Goal: Task Accomplishment & Management: Manage account settings

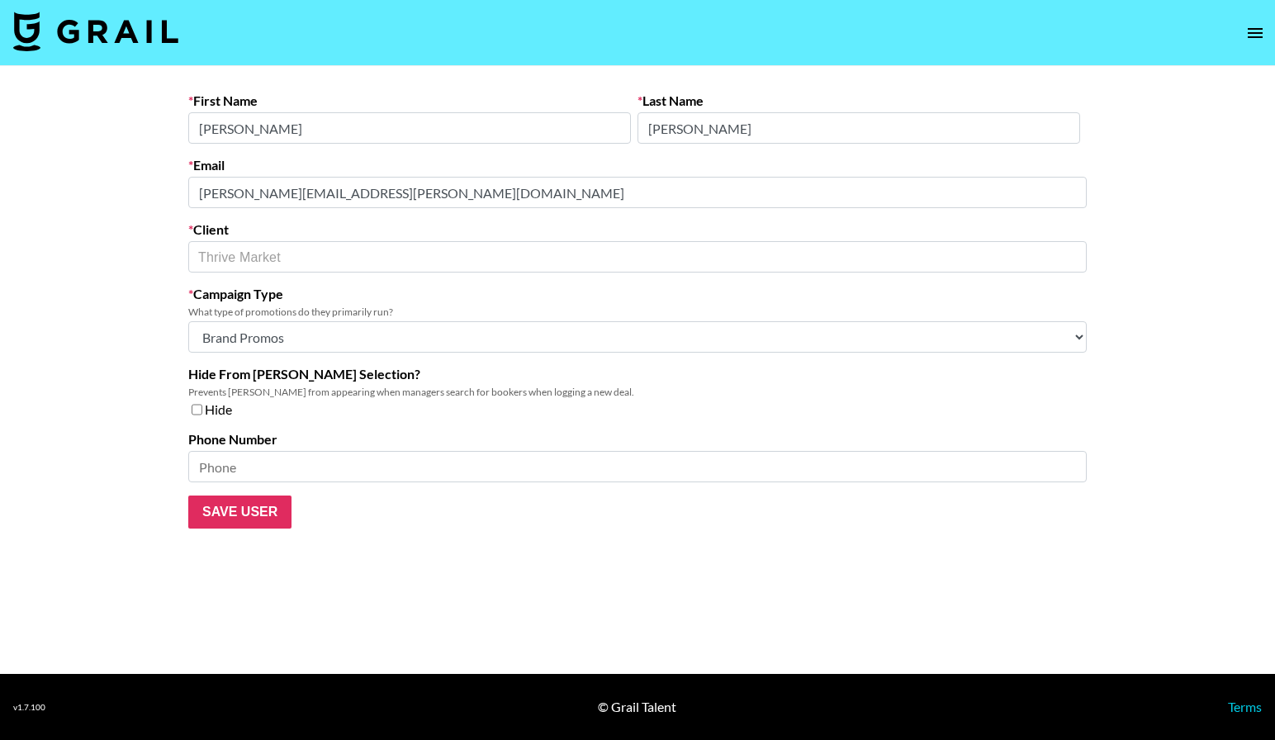
select select "Brand"
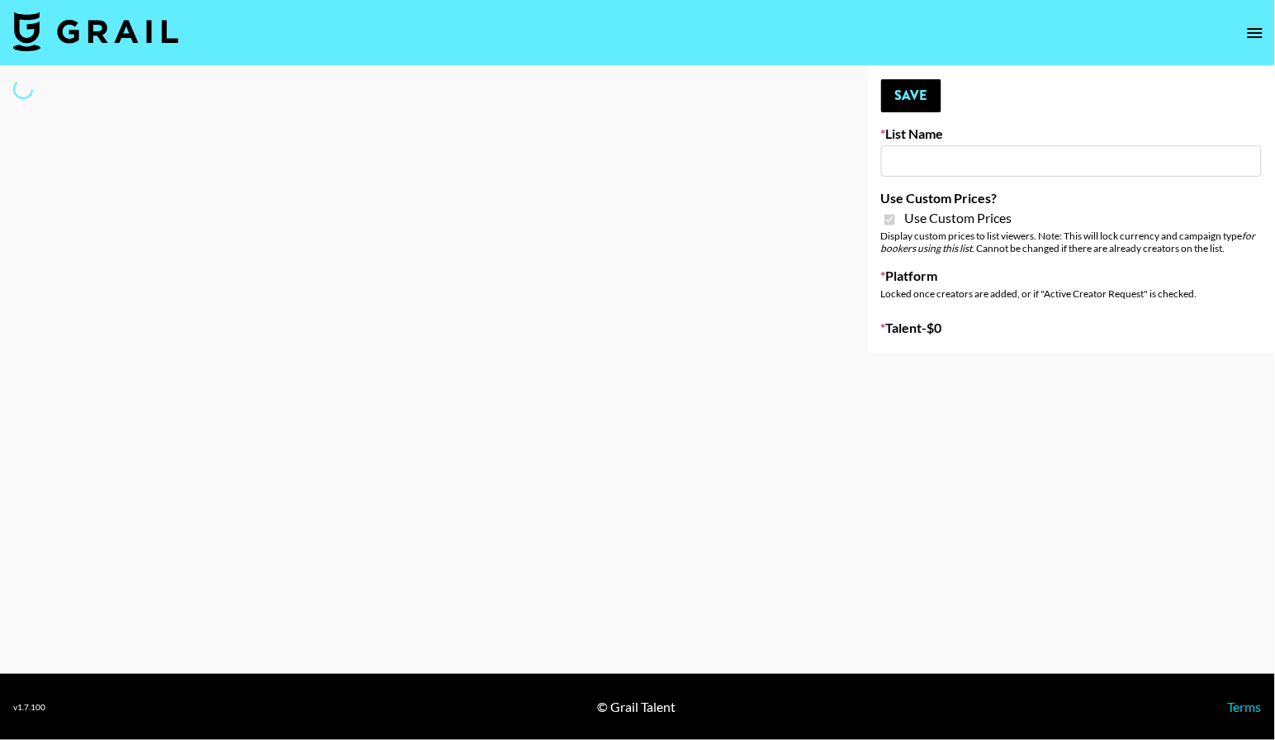
type input "Flimeal + Liveling"
checkbox input "true"
select select "Brand"
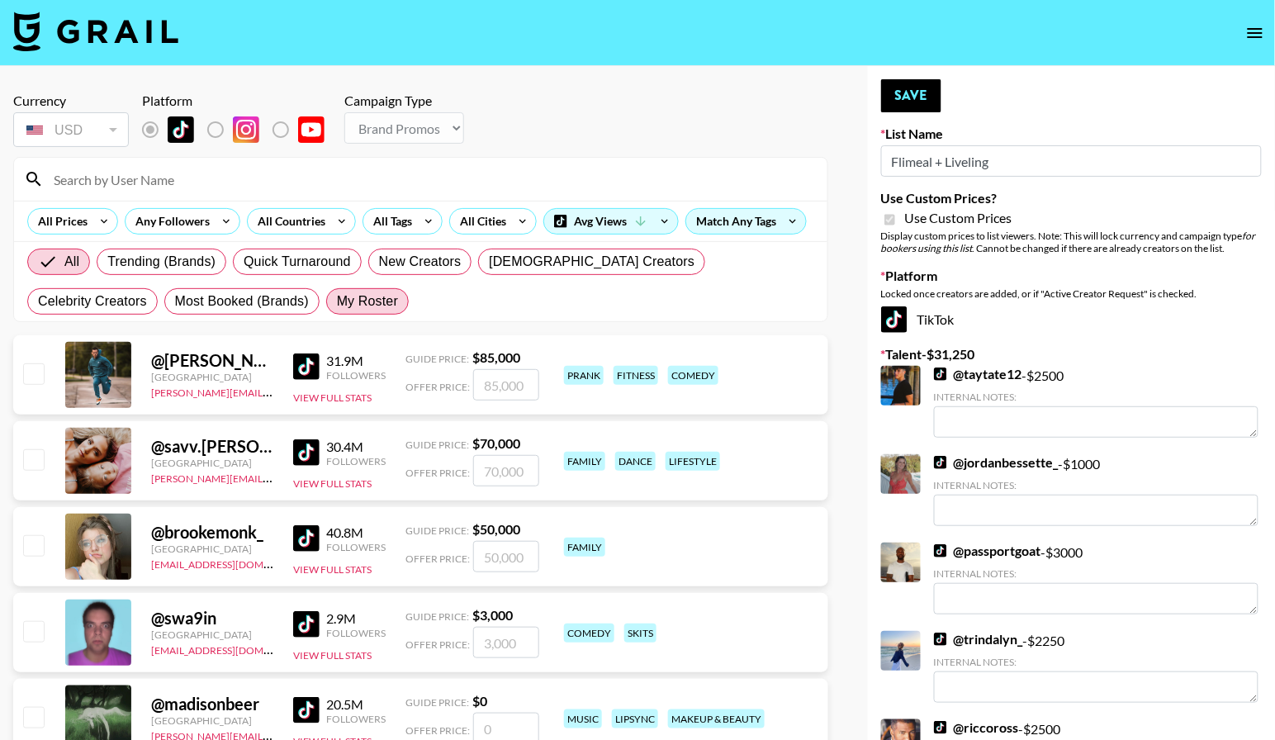
click at [337, 311] on span "My Roster" at bounding box center [367, 301] width 61 height 20
click at [337, 301] on input "My Roster" at bounding box center [337, 301] width 0 height 0
radio input "true"
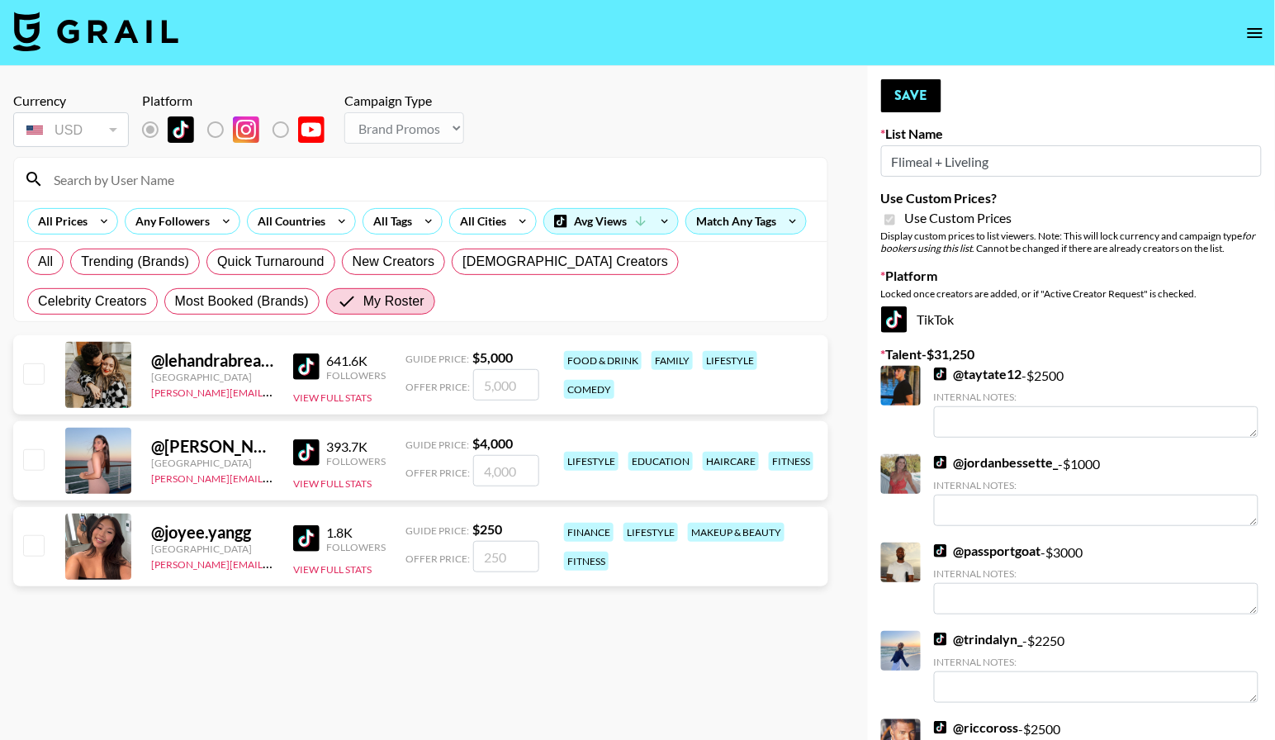
click at [32, 383] on input "checkbox" at bounding box center [33, 373] width 20 height 20
checkbox input "true"
click at [504, 400] on input "5000" at bounding box center [506, 384] width 66 height 31
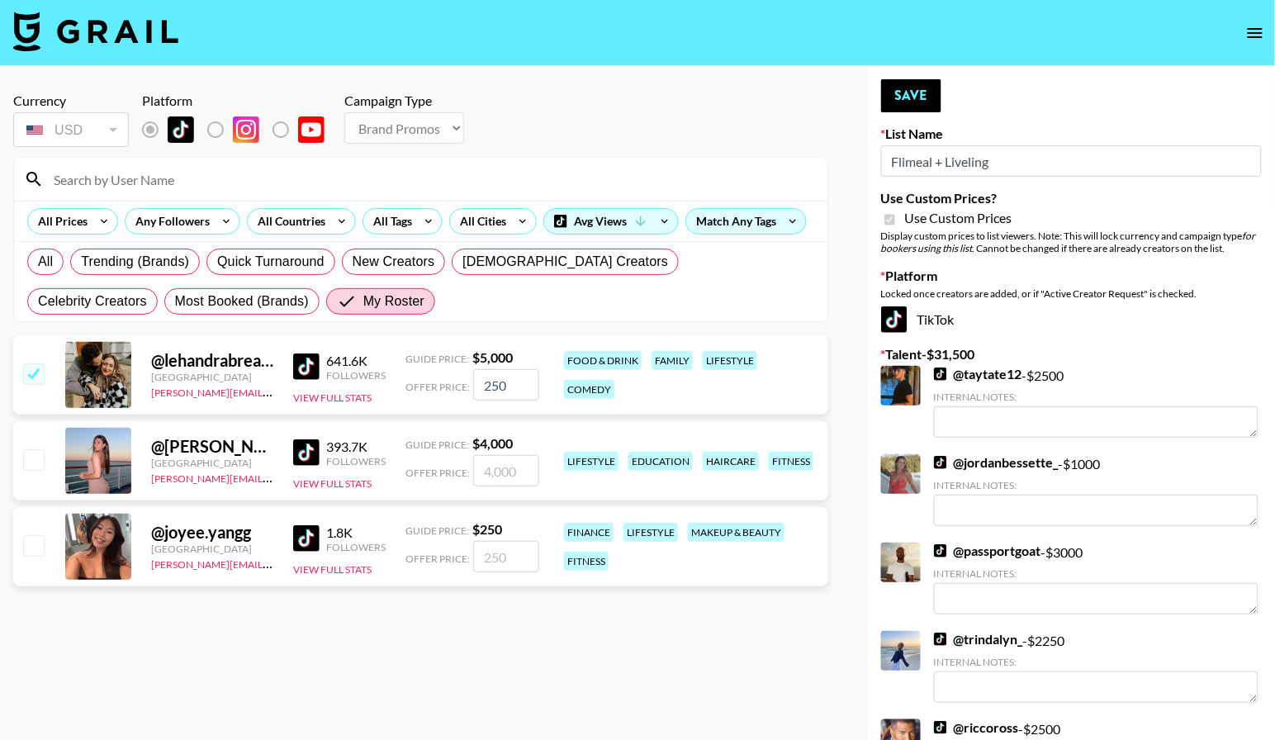
type input "2500"
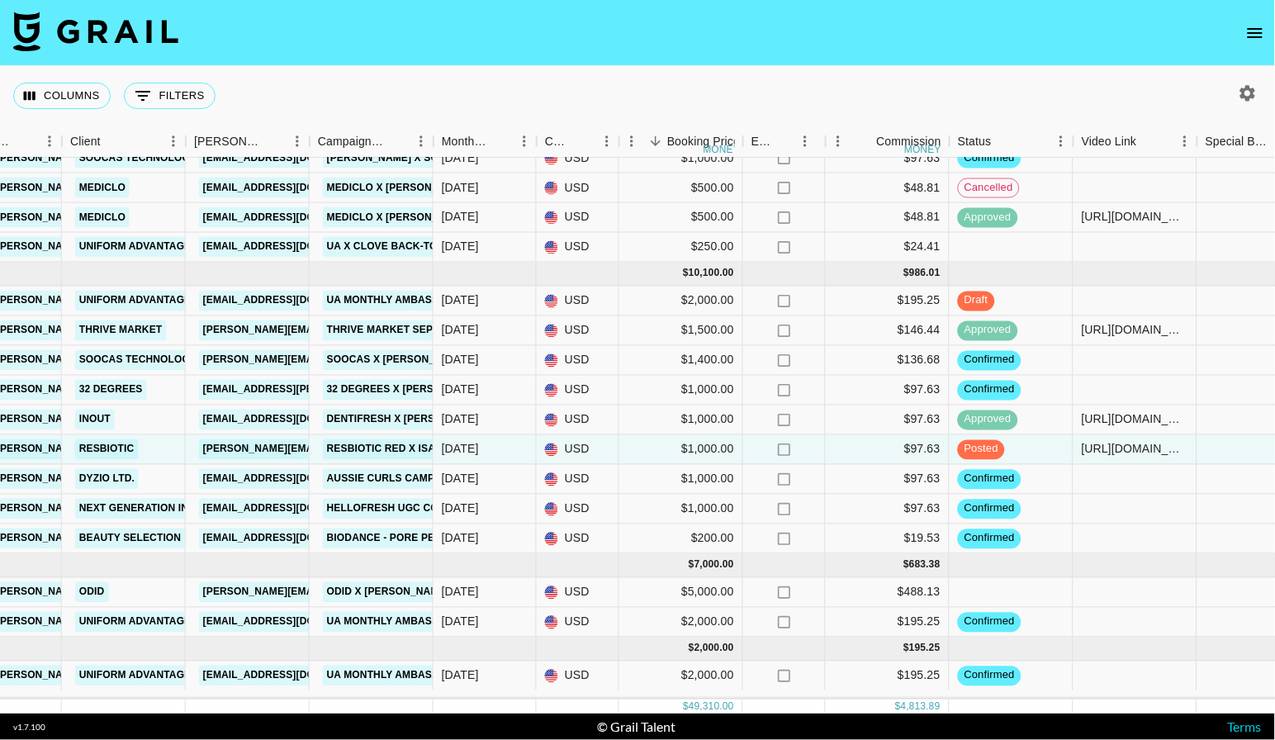
scroll to position [274, 487]
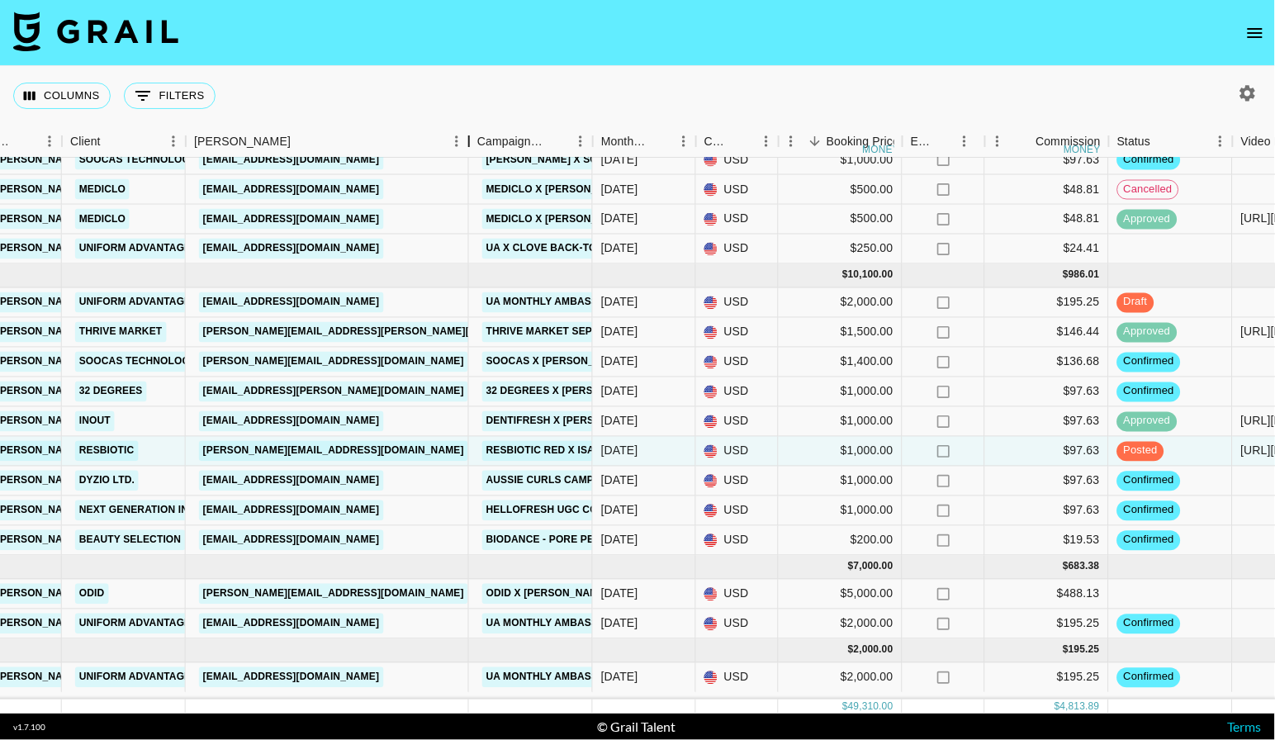
drag, startPoint x: 312, startPoint y: 145, endPoint x: 466, endPoint y: 118, distance: 156.8
click at [469, 120] on div "Columns 0 Filters + Booking Month Due Airtable ID Talent Manager Client Booker …" at bounding box center [637, 389] width 1275 height 647
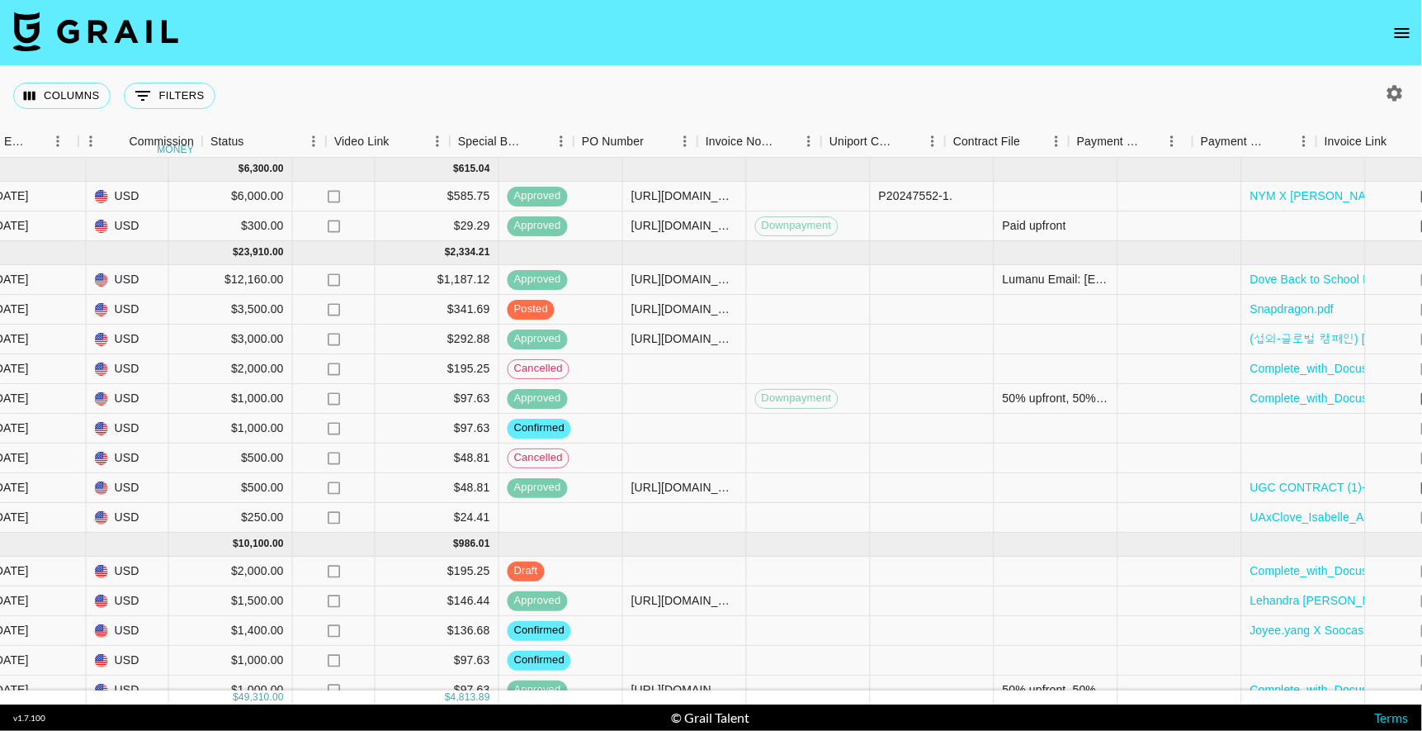
scroll to position [0, 1318]
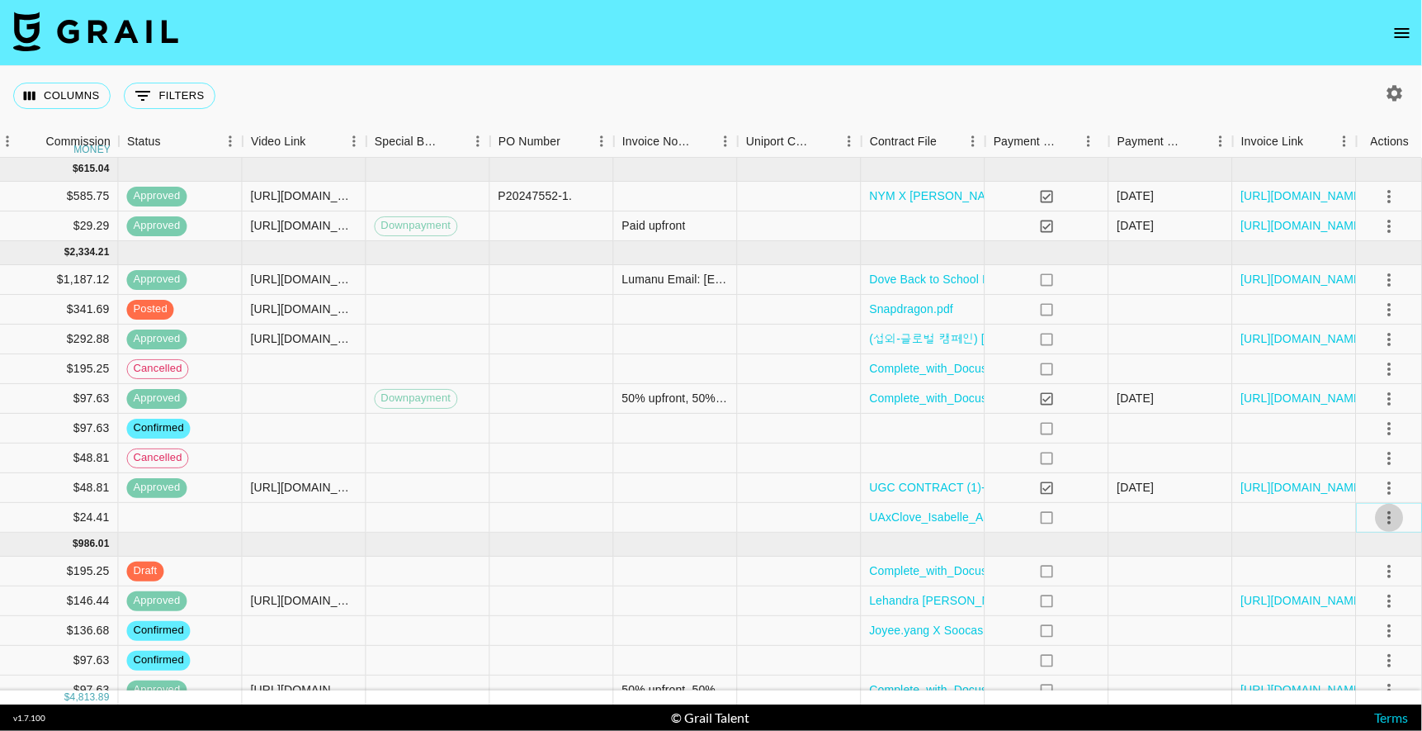
click at [1274, 515] on icon "select merge strategy" at bounding box center [1390, 518] width 20 height 20
drag, startPoint x: 1391, startPoint y: 515, endPoint x: 1257, endPoint y: 521, distance: 133.9
click at [1262, 523] on div "rec81vQDUDXMAbktI isabel_sepanic danica.rossi@grail-talent.com Uniform Advantag…" at bounding box center [52, 518] width 2741 height 30
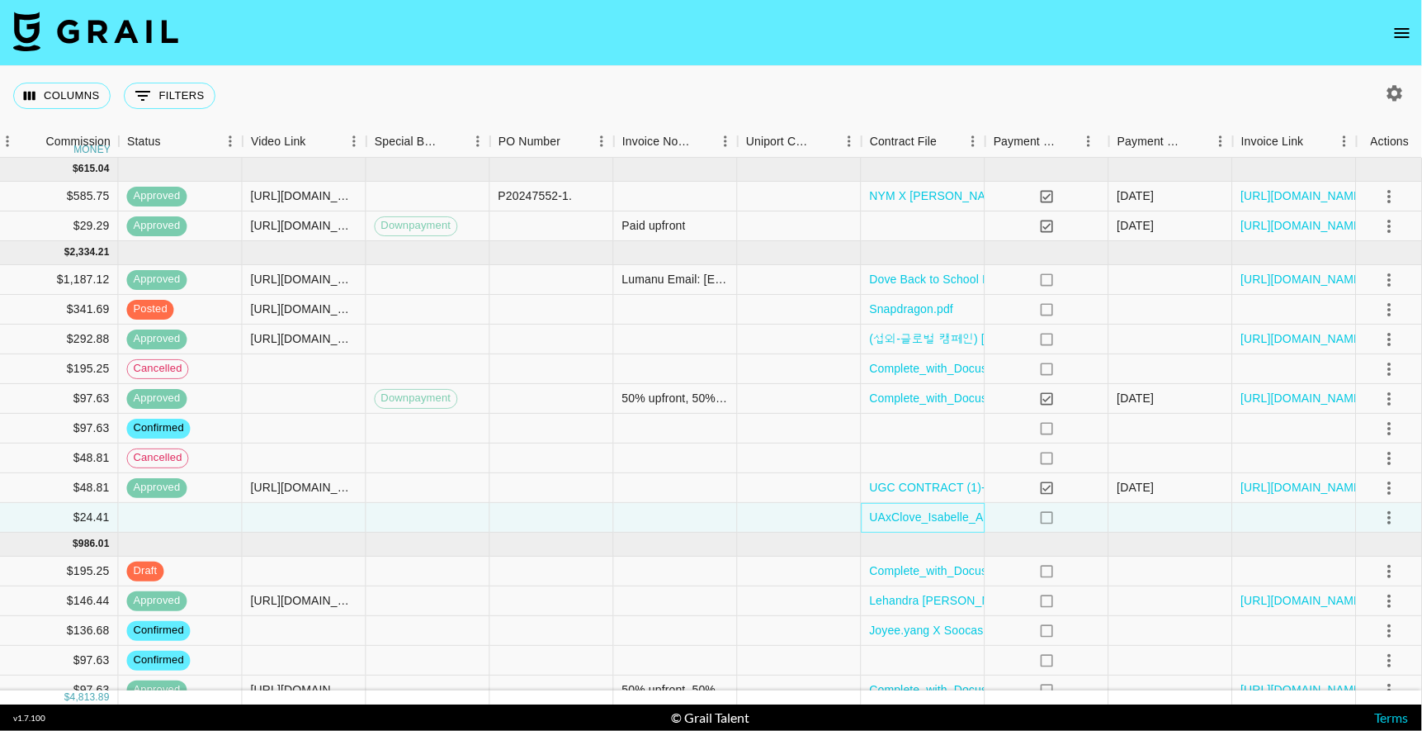
click at [959, 509] on div "UAxClove_Isabelle_Agreement-.docx.pdf" at bounding box center [924, 518] width 124 height 30
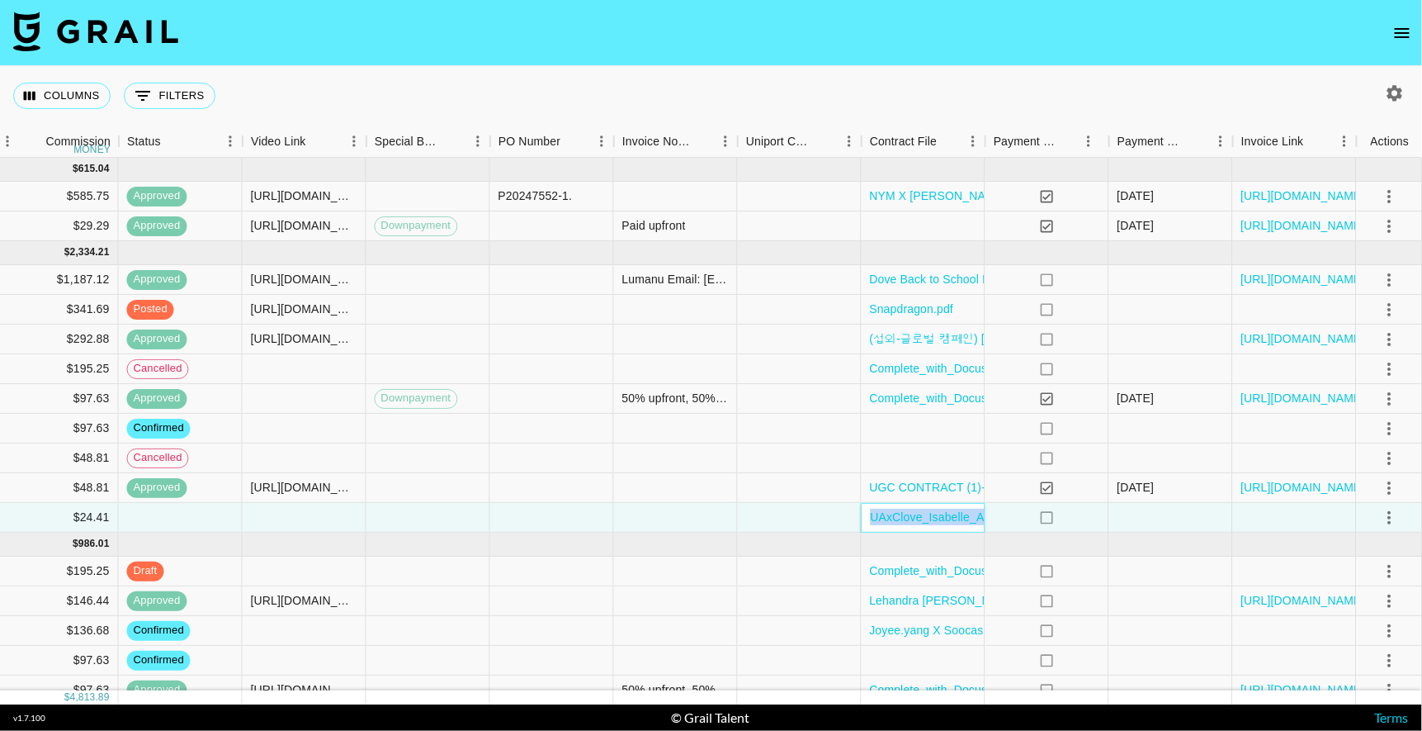
click at [959, 509] on div "UAxClove_Isabelle_Agreement-.docx.pdf" at bounding box center [924, 518] width 124 height 30
click at [976, 533] on div "UAxClove_Isabelle_Agreement-.docx.pdf" at bounding box center [924, 518] width 124 height 30
click at [962, 466] on div at bounding box center [924, 458] width 124 height 30
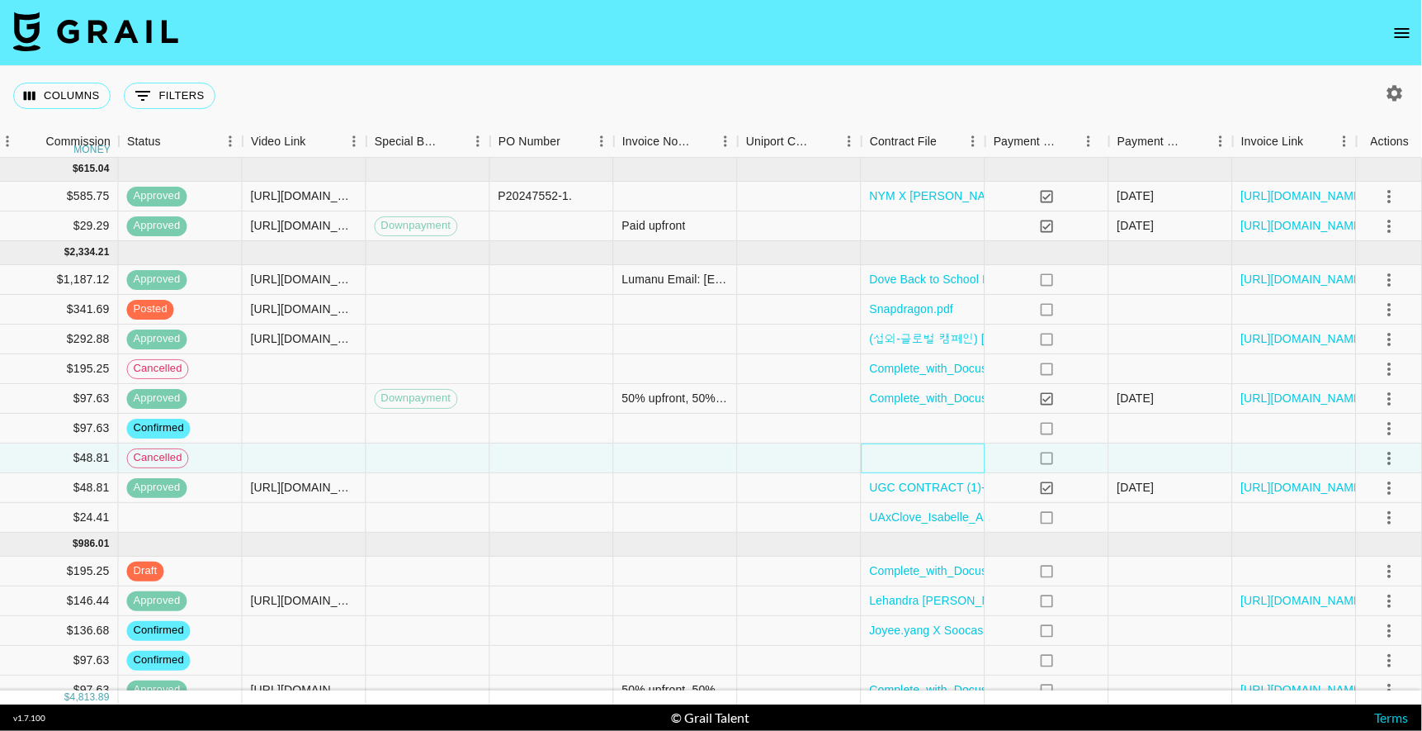
click at [962, 466] on div at bounding box center [924, 458] width 124 height 30
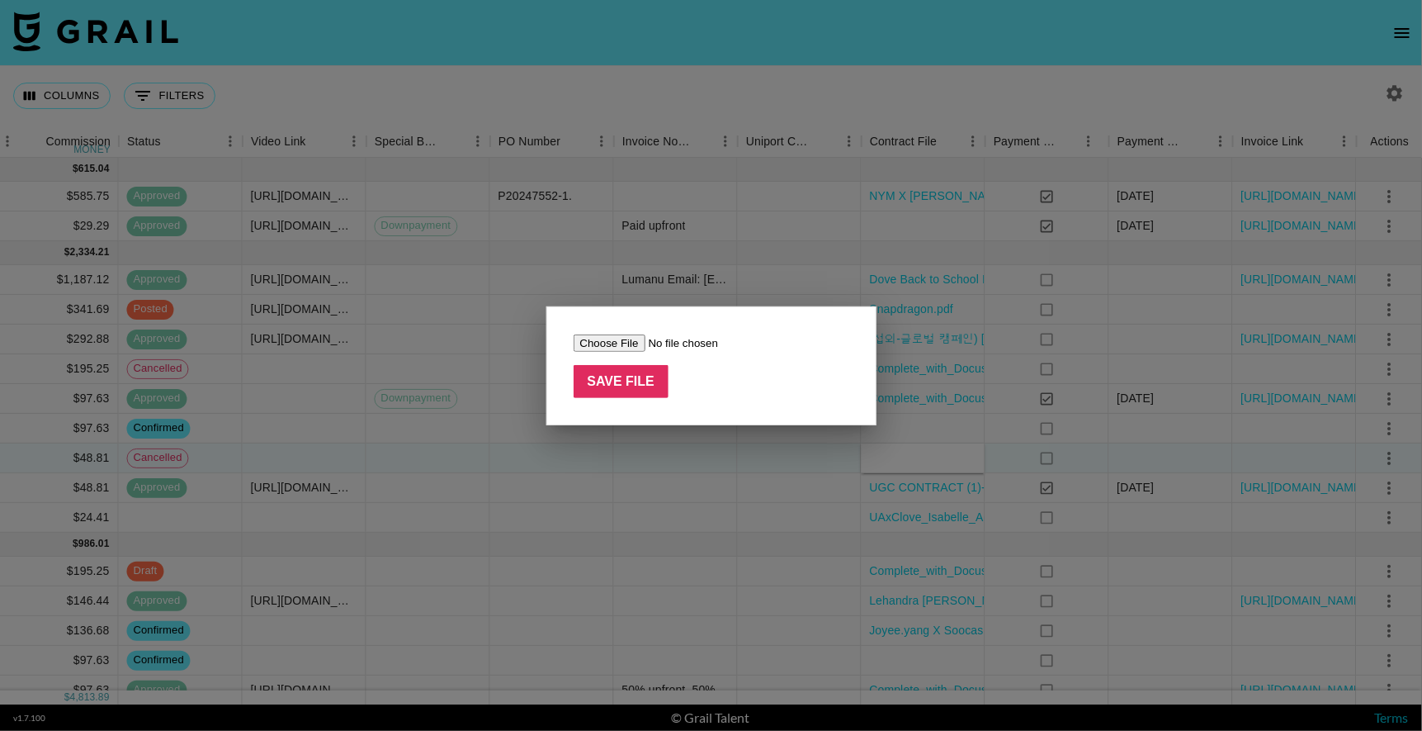
click at [854, 320] on div "Save File" at bounding box center [712, 365] width 330 height 119
click at [912, 350] on div at bounding box center [711, 365] width 1422 height 731
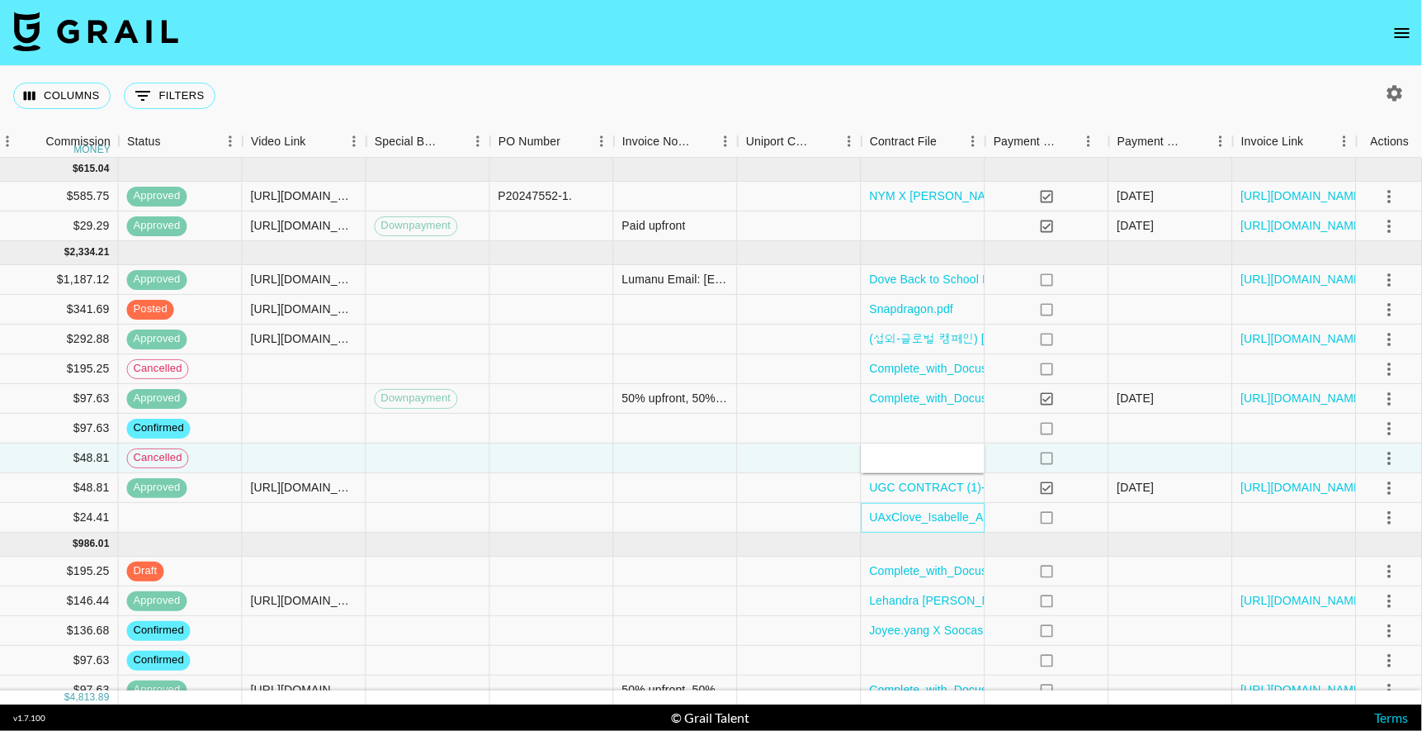
click at [954, 510] on div "UAxClove_Isabelle_Agreement-.docx.pdf" at bounding box center [924, 518] width 124 height 30
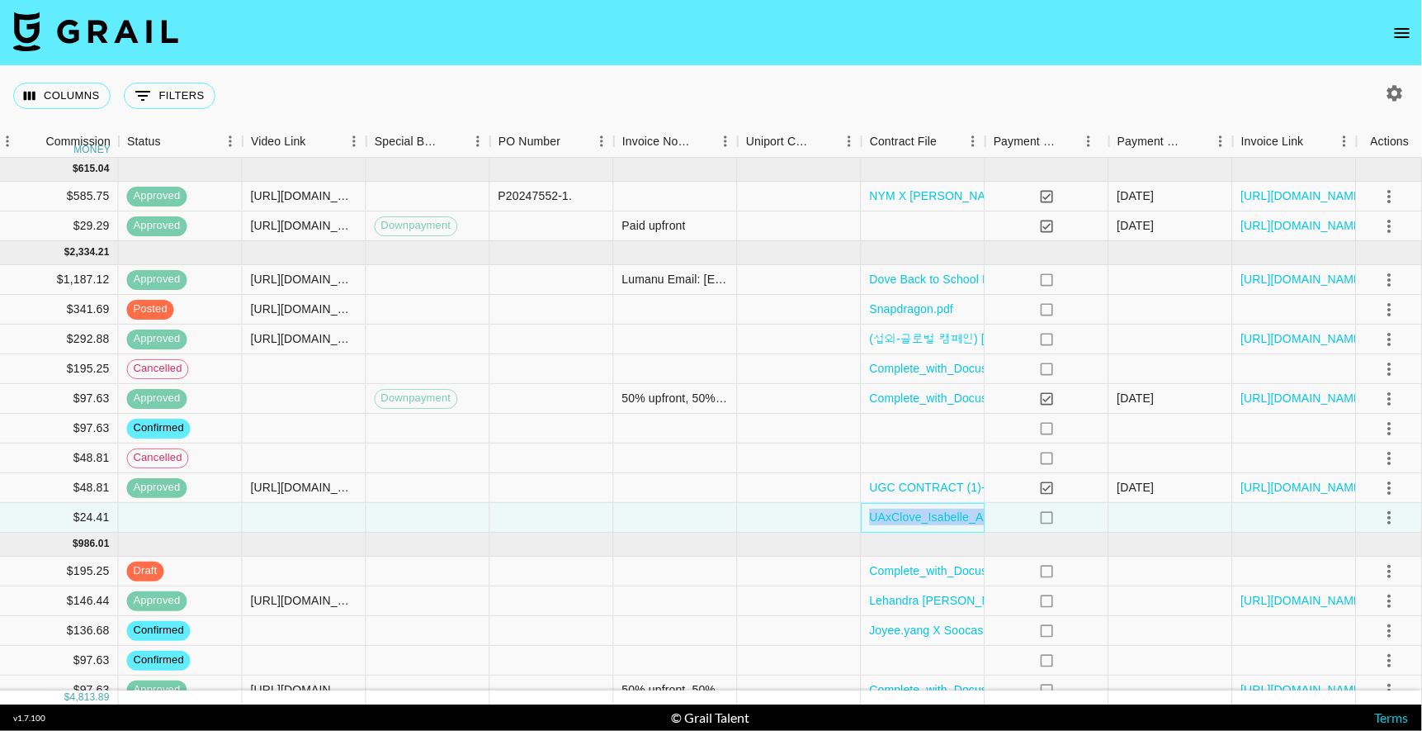
click at [954, 510] on div "UAxClove_Isabelle_Agreement-.docx.pdf" at bounding box center [924, 518] width 124 height 30
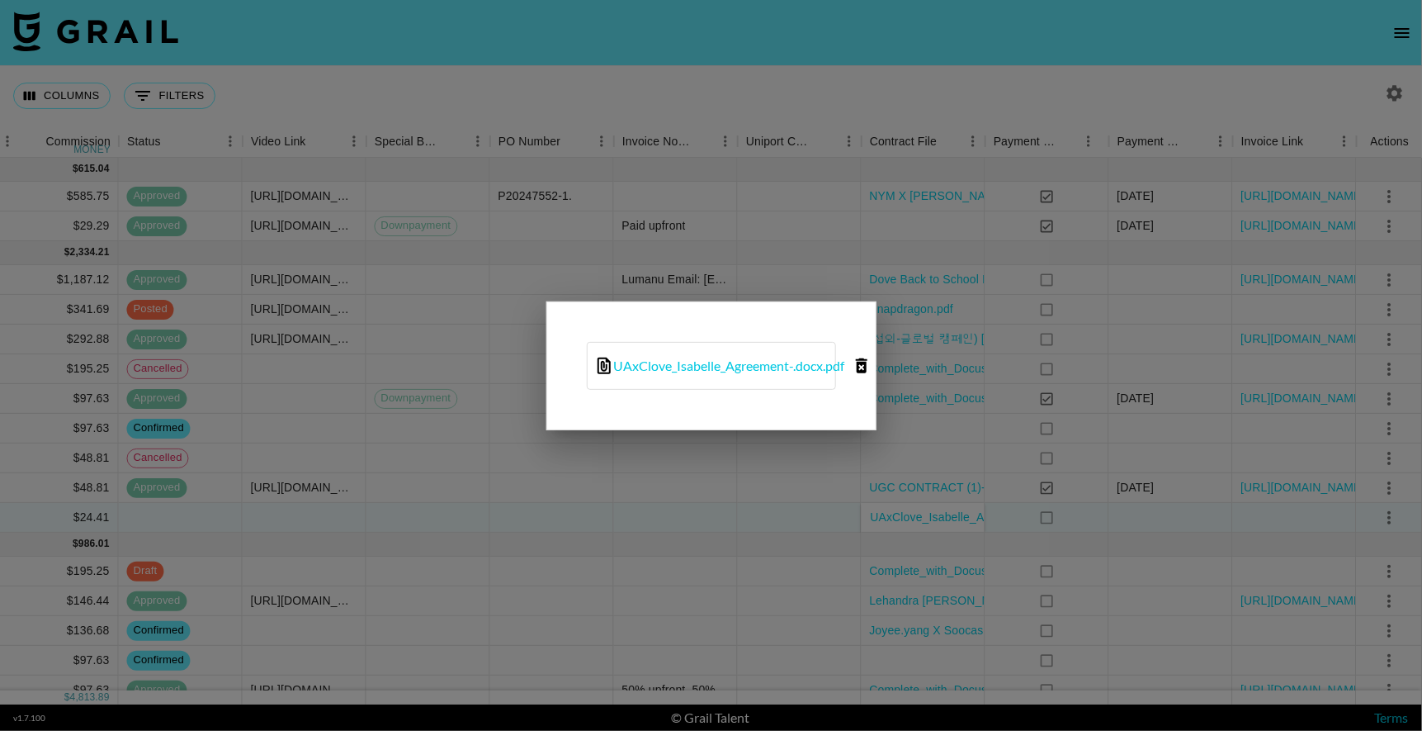
click at [954, 510] on div at bounding box center [711, 365] width 1422 height 731
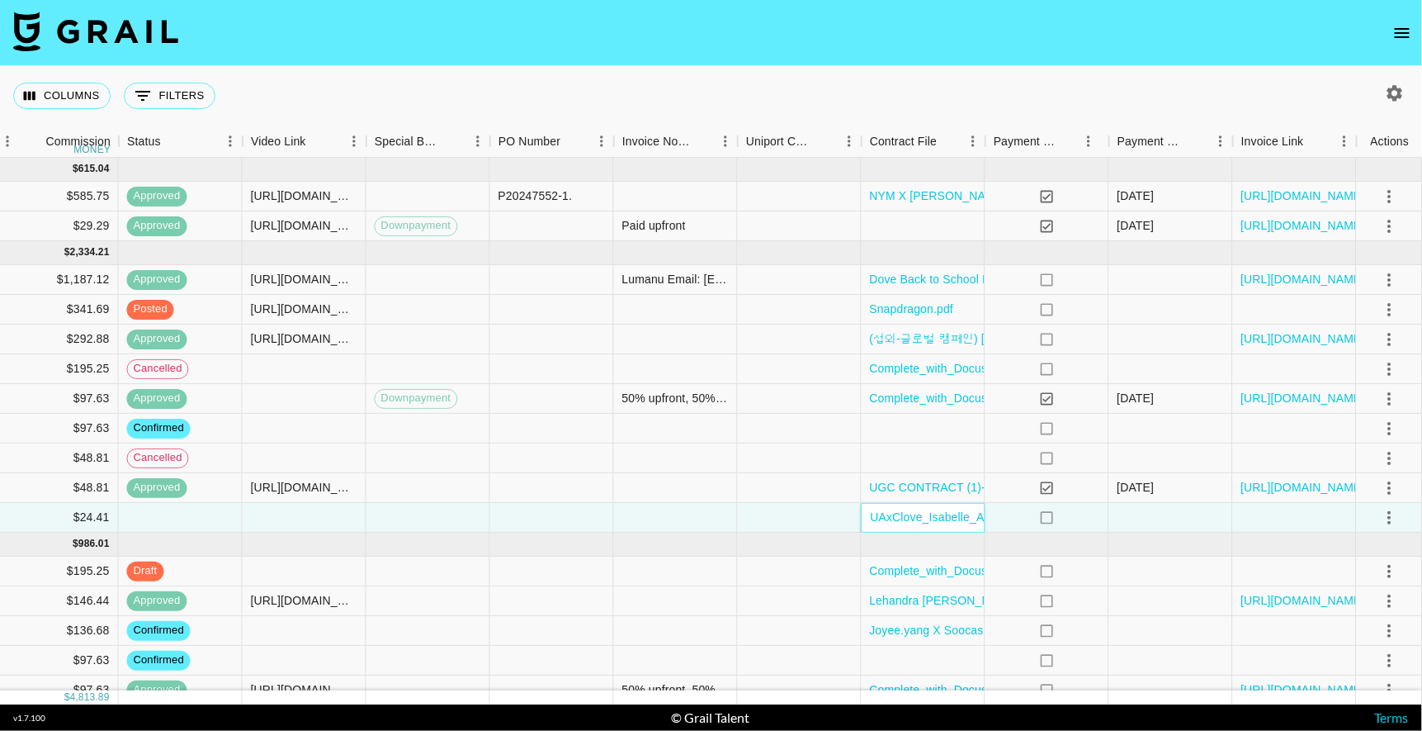
click at [954, 510] on div "UAxClove_Isabelle_Agreement-.docx.pdf" at bounding box center [924, 518] width 124 height 30
click at [960, 525] on div "UAxClove_Isabelle_Agreement-.docx.pdf" at bounding box center [979, 517] width 233 height 17
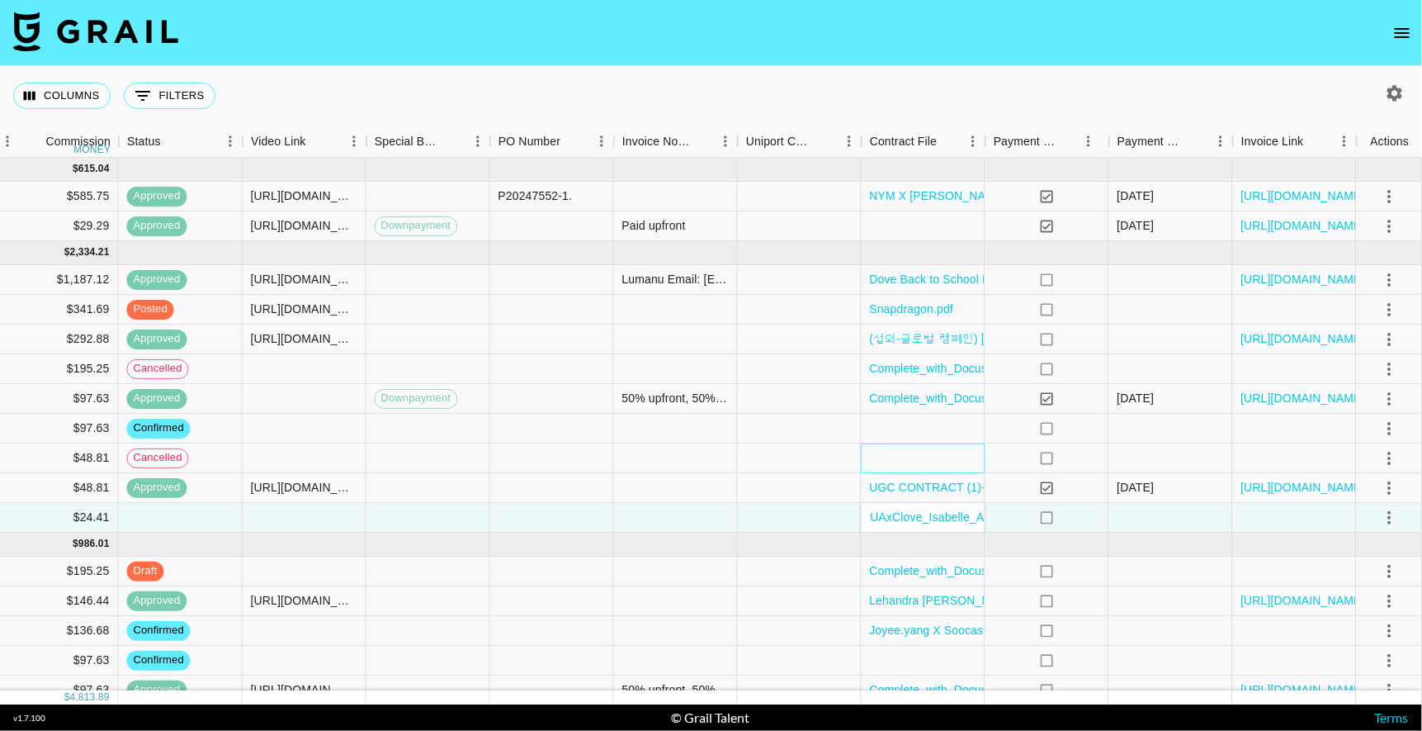
click at [950, 472] on div at bounding box center [924, 458] width 124 height 30
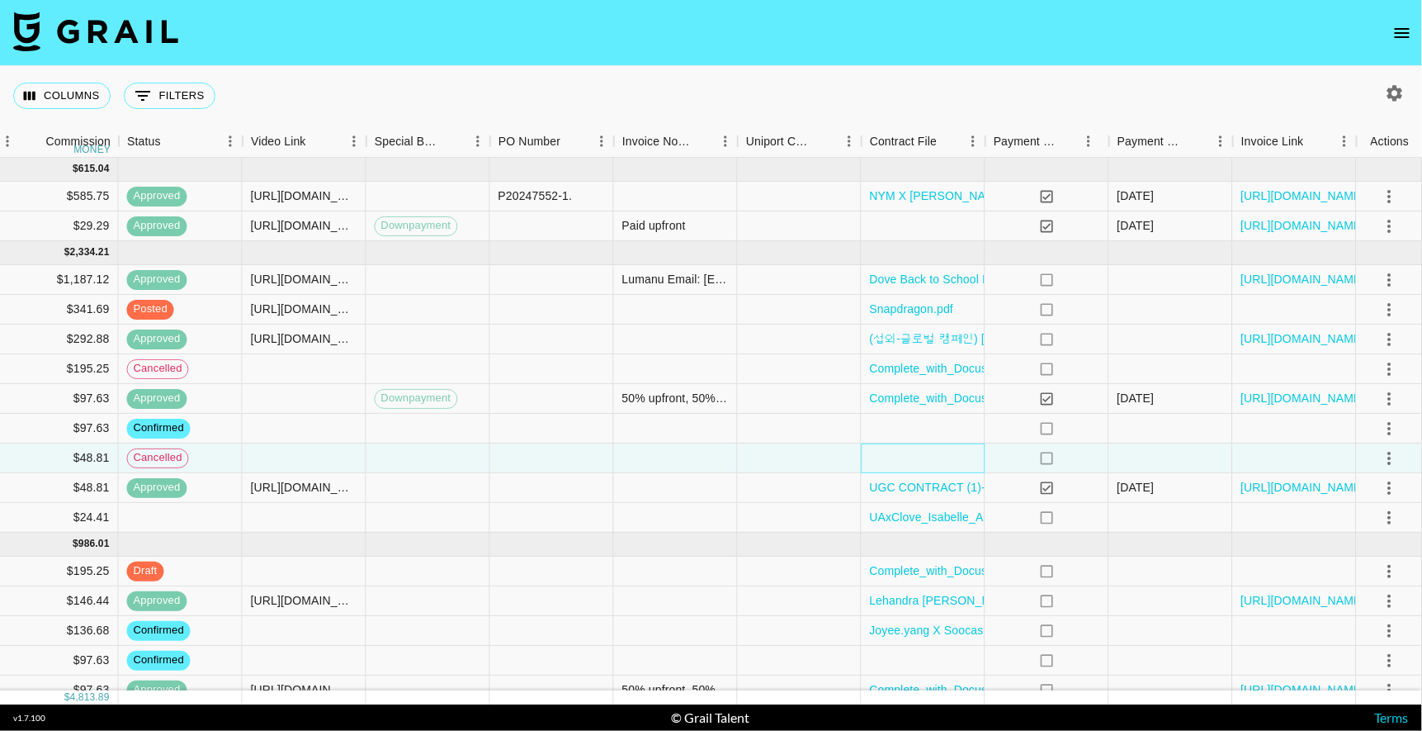
click at [950, 472] on div at bounding box center [924, 458] width 124 height 30
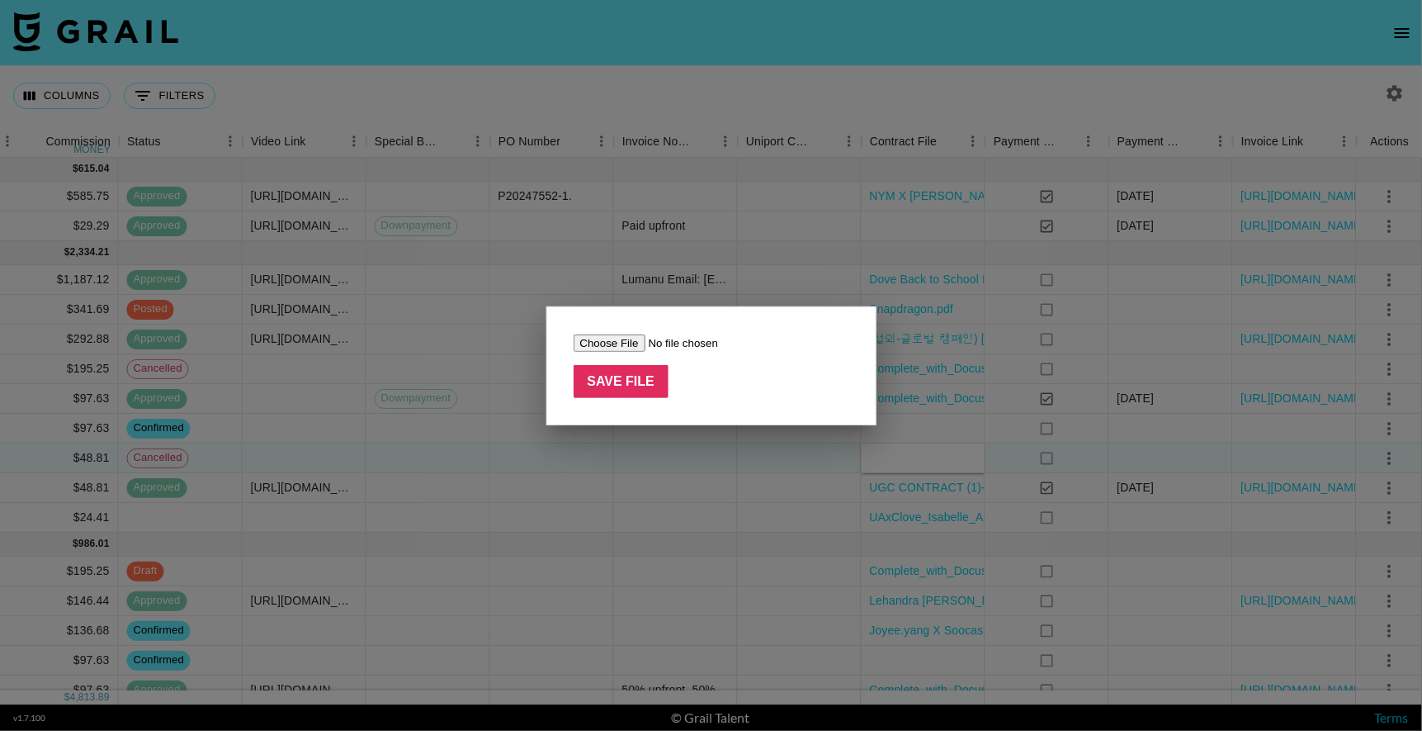
click at [973, 510] on div at bounding box center [711, 365] width 1422 height 731
click at [973, 510] on div "UAxClove_Isabelle_Agreement-.docx.pdf" at bounding box center [924, 518] width 124 height 30
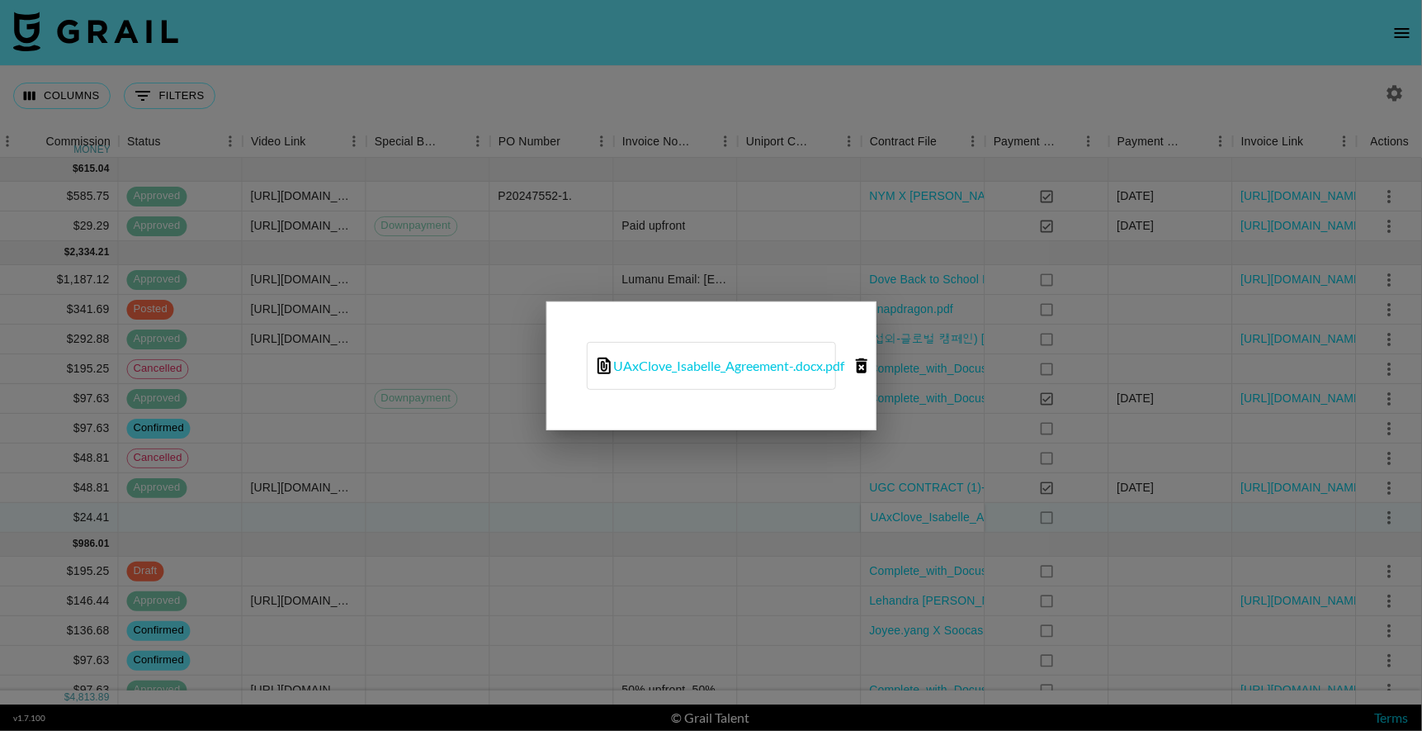
click at [868, 362] on icon "delete file" at bounding box center [862, 365] width 12 height 15
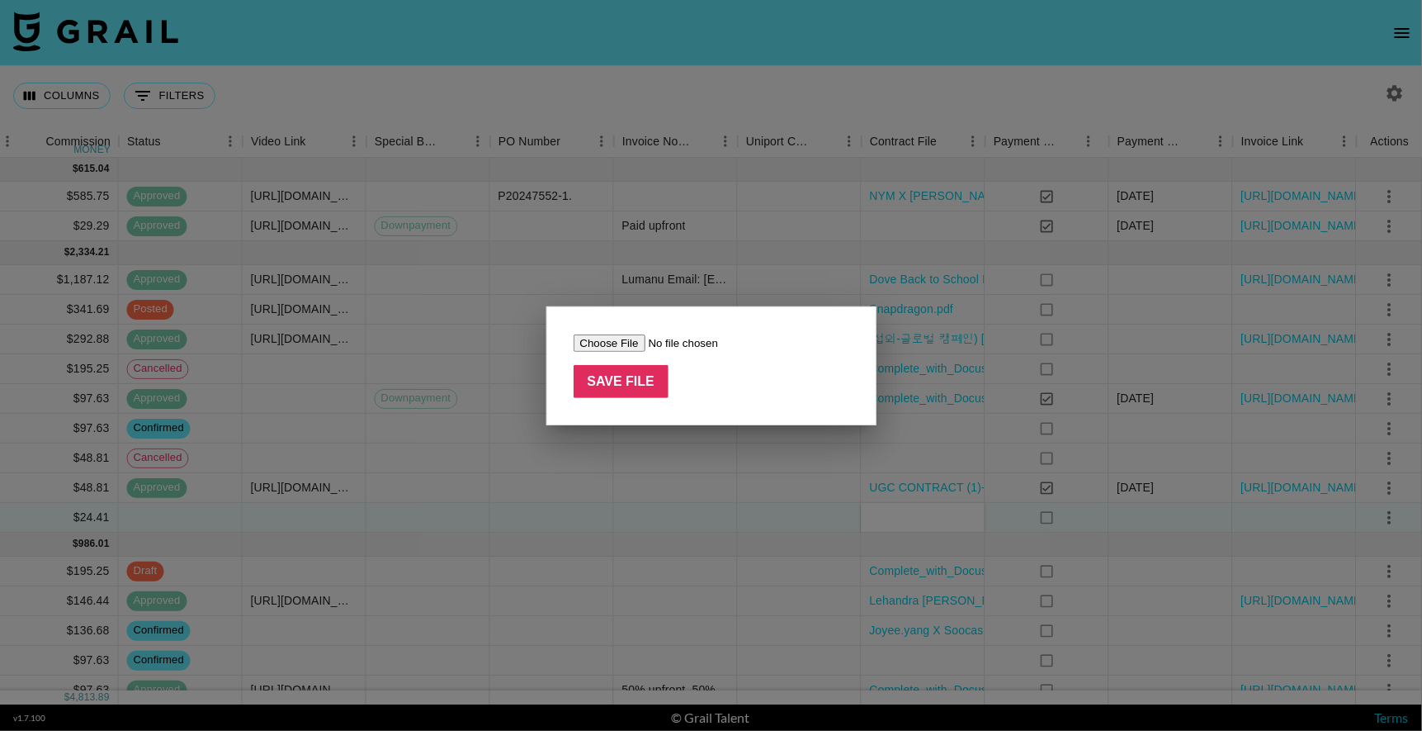
click at [1199, 507] on div at bounding box center [711, 365] width 1422 height 731
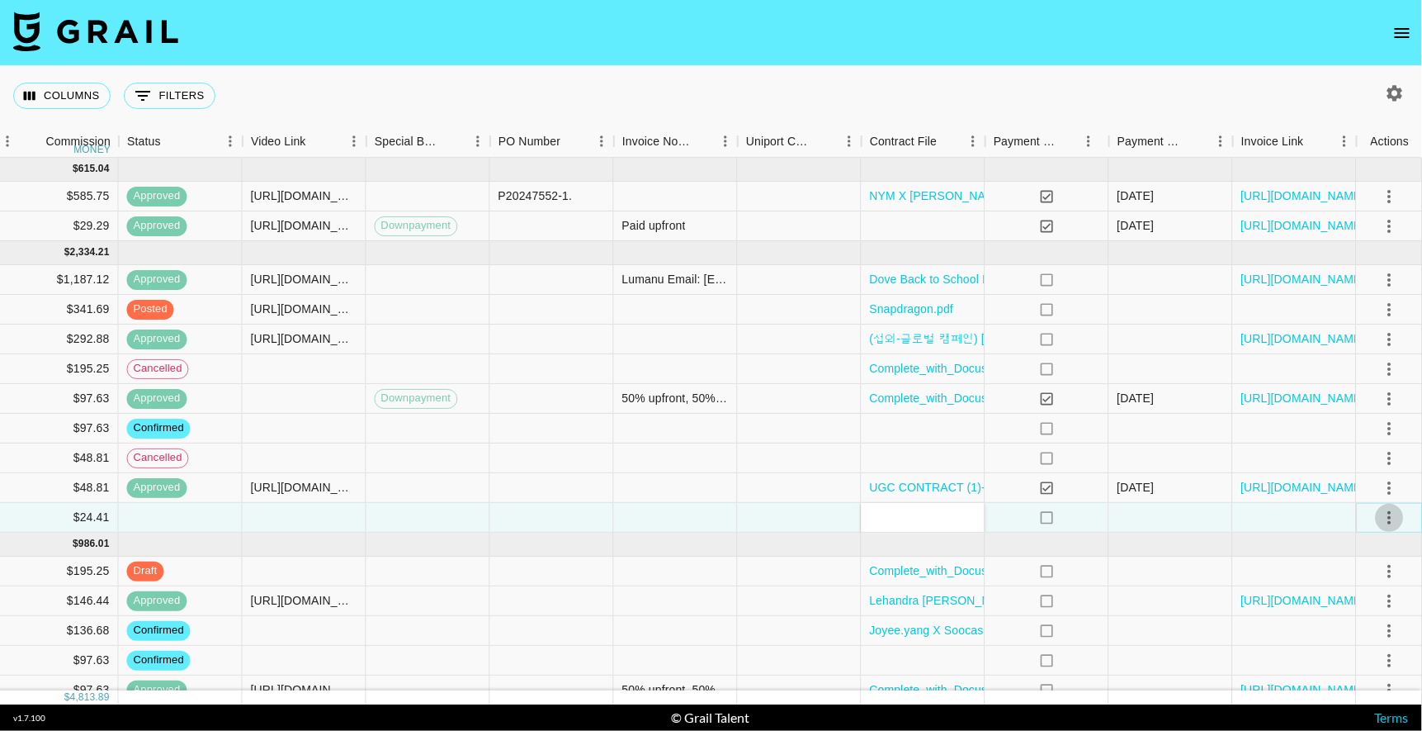
click at [1274, 519] on icon "select merge strategy" at bounding box center [1390, 518] width 20 height 20
click at [1119, 523] on div at bounding box center [1172, 518] width 124 height 30
click at [971, 509] on div "UAxClove_Isabelle_Agreement-.docx.pdf" at bounding box center [924, 518] width 124 height 30
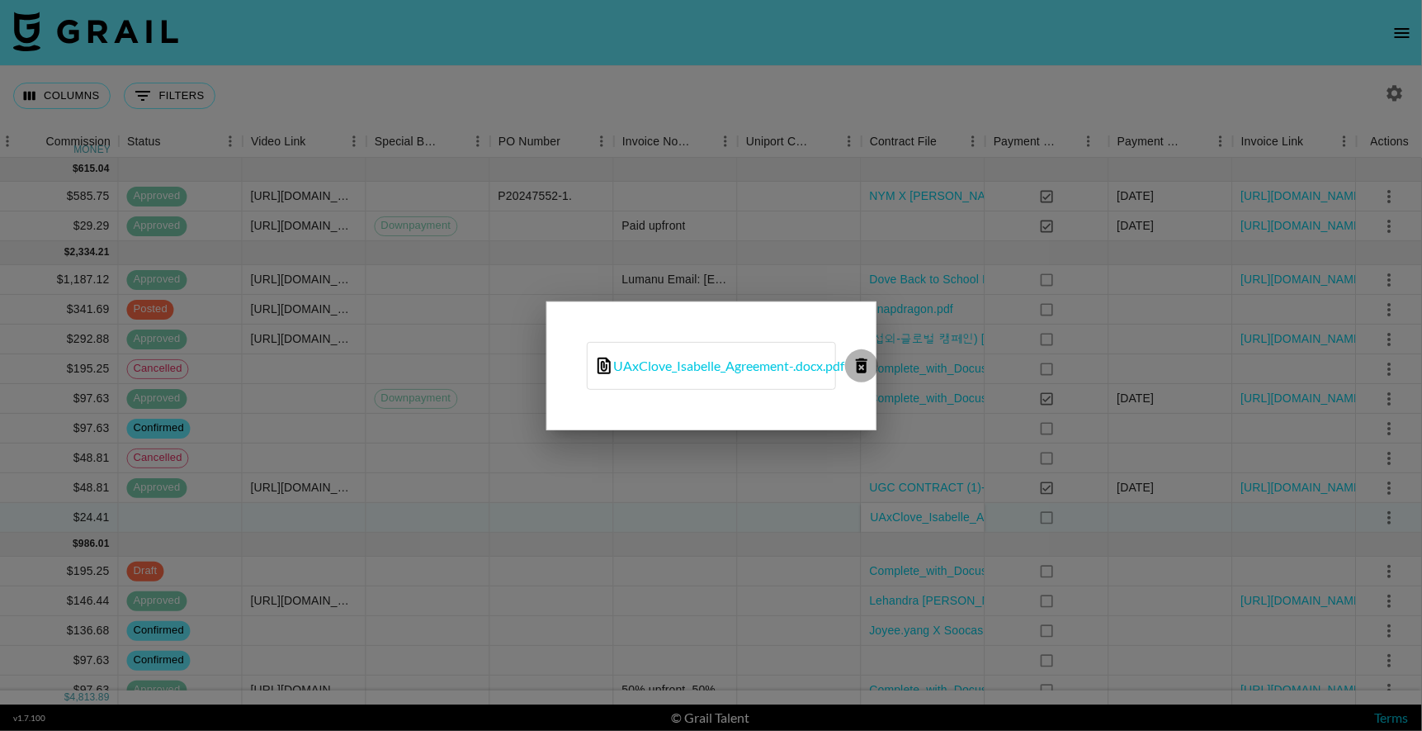
click at [869, 369] on icon "delete file" at bounding box center [862, 366] width 20 height 20
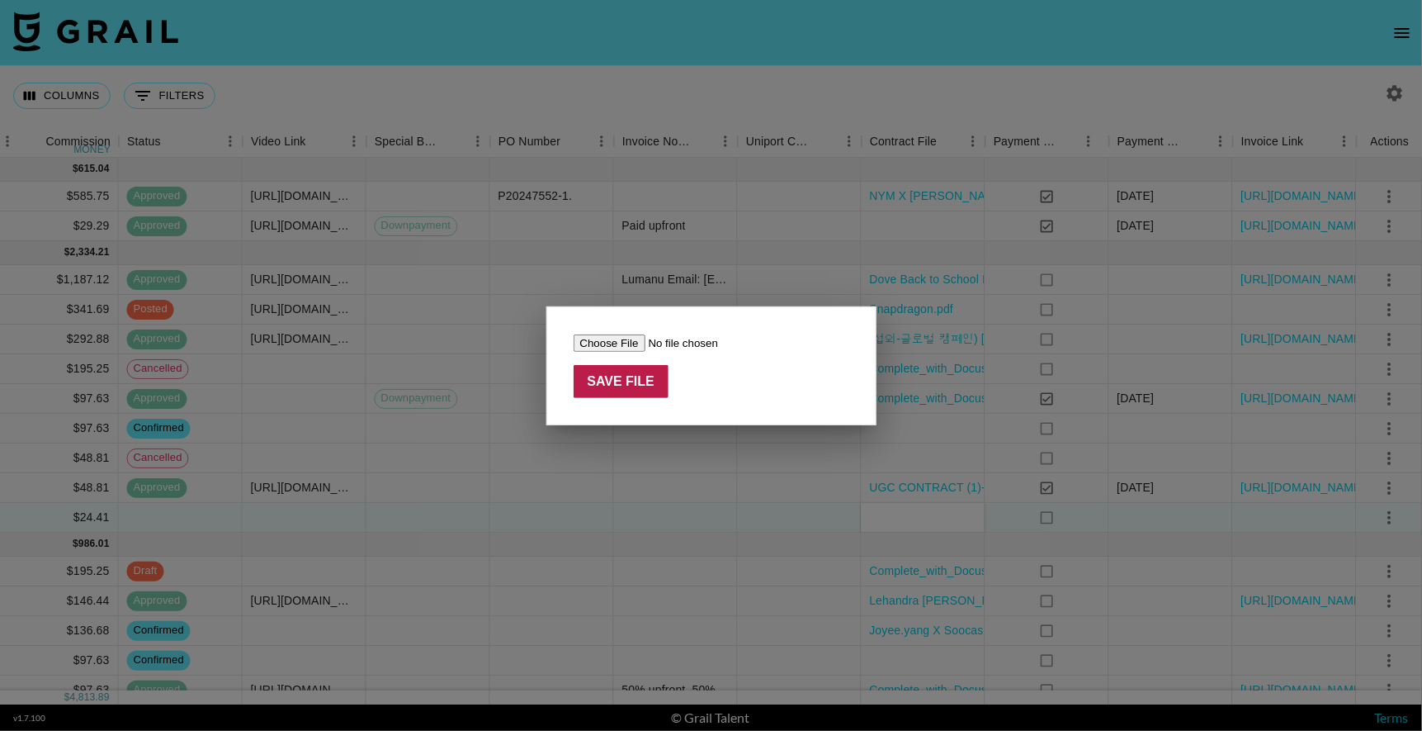
click at [651, 376] on input "Save File" at bounding box center [622, 381] width 96 height 33
click at [634, 382] on input "Save File" at bounding box center [622, 381] width 96 height 33
click at [676, 495] on div at bounding box center [711, 365] width 1422 height 731
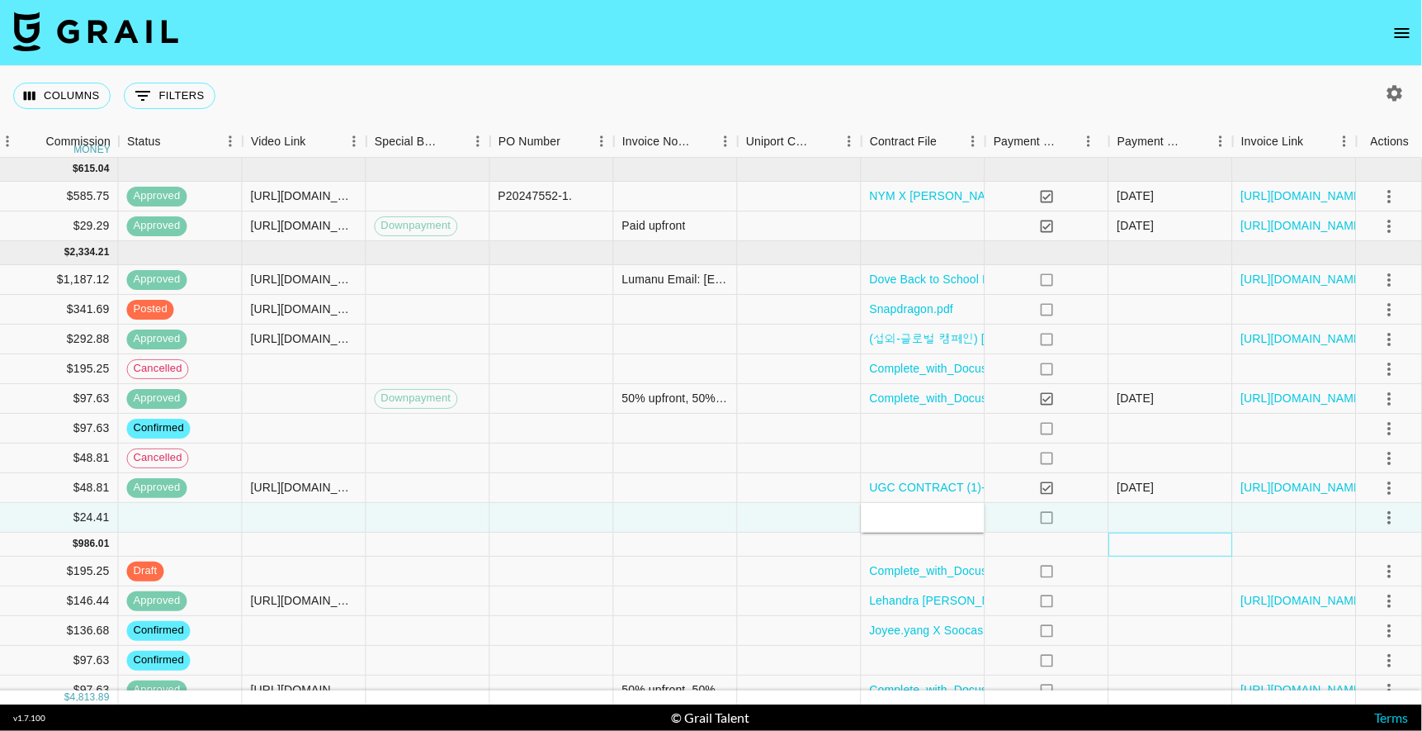
click at [1197, 542] on div at bounding box center [1172, 545] width 124 height 24
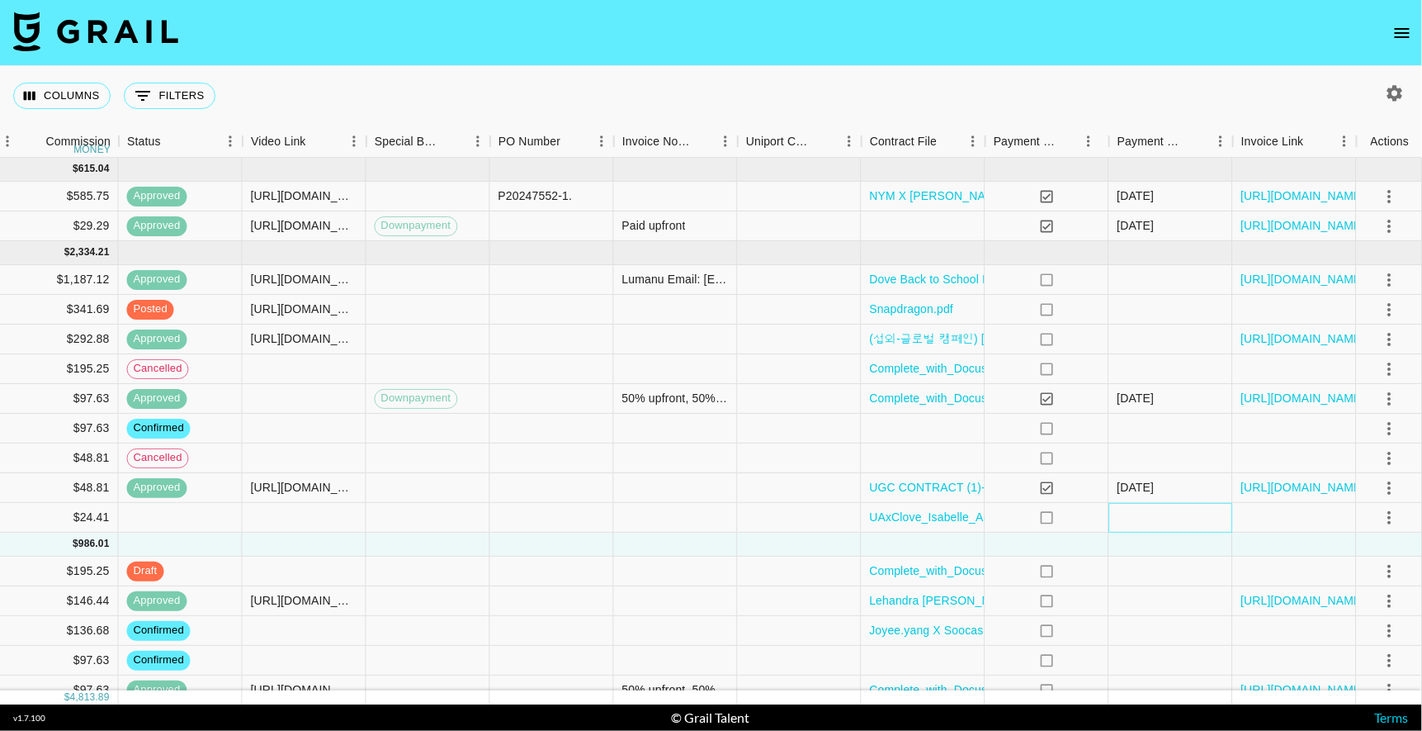
click at [1186, 515] on div at bounding box center [1172, 518] width 124 height 30
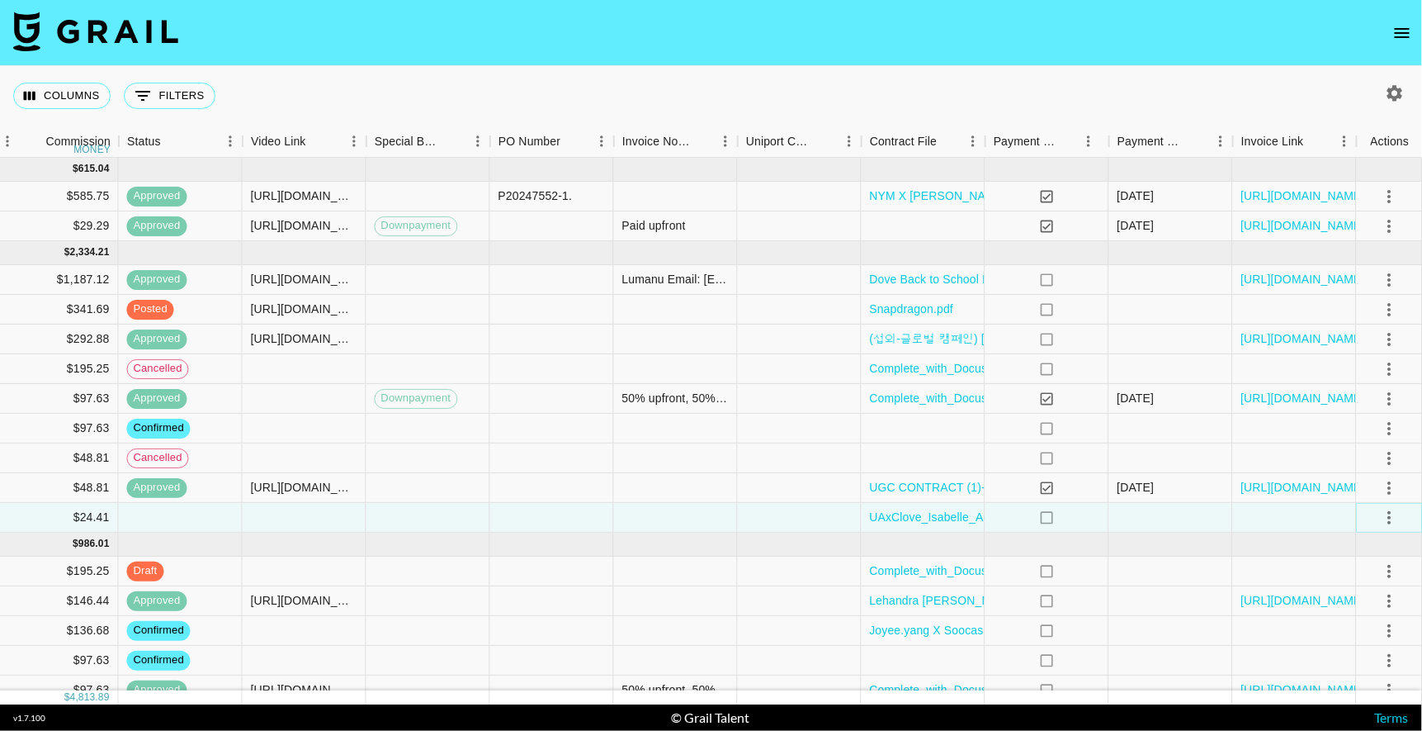
click at [1274, 519] on icon "select merge strategy" at bounding box center [1390, 518] width 20 height 20
click at [608, 526] on div at bounding box center [552, 518] width 124 height 30
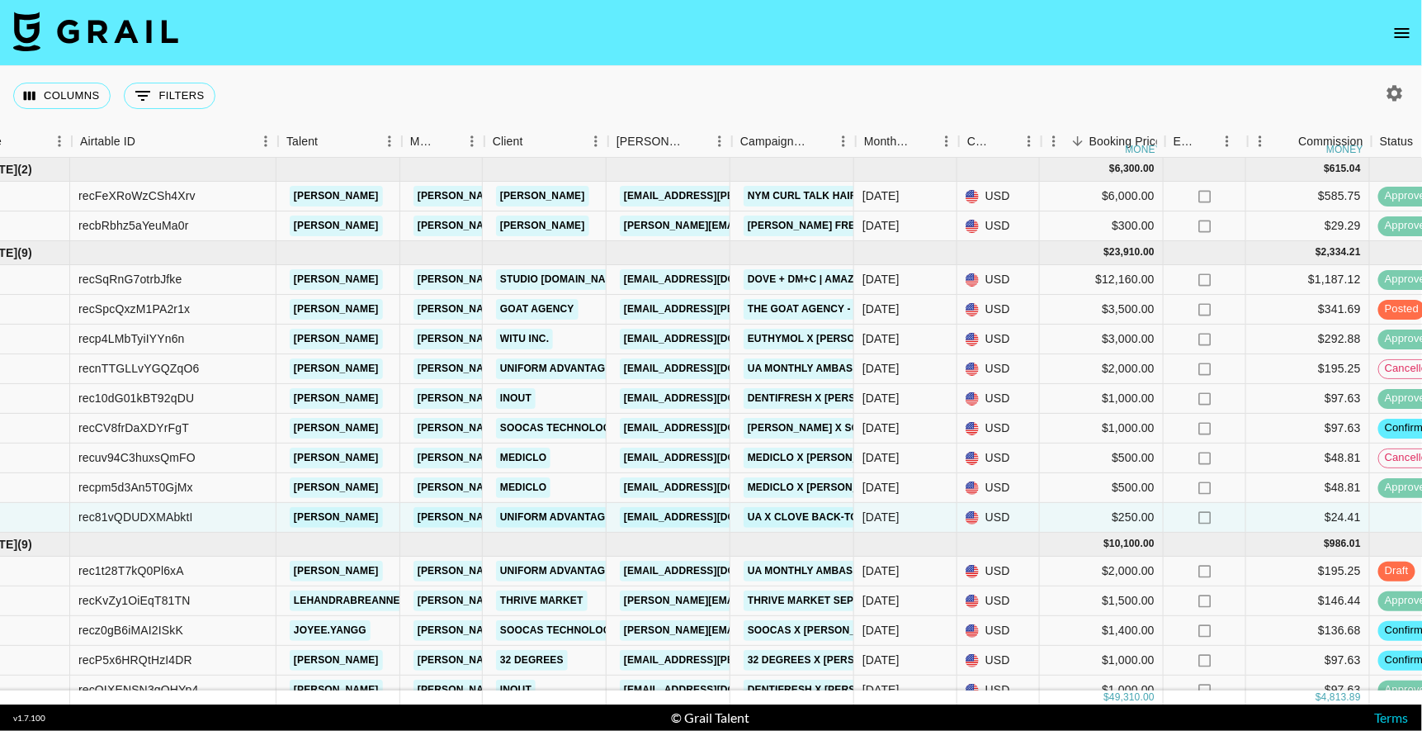
scroll to position [0, 64]
